Goal: Task Accomplishment & Management: Understand process/instructions

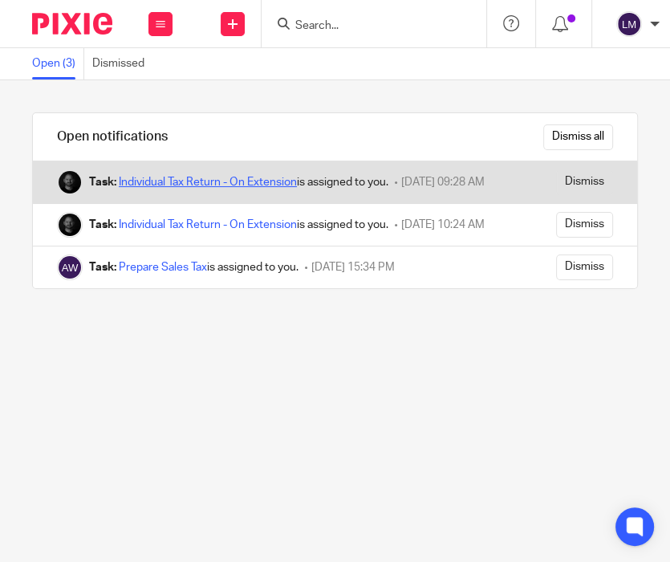
click at [205, 179] on link "Individual Tax Return - On Extension" at bounding box center [208, 182] width 178 height 11
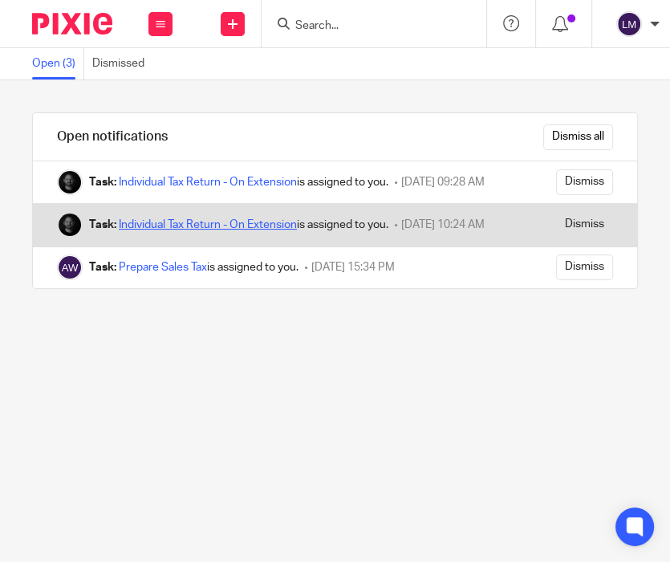
click at [181, 230] on link "Individual Tax Return - On Extension" at bounding box center [208, 224] width 178 height 11
